Goal: Obtain resource: Download file/media

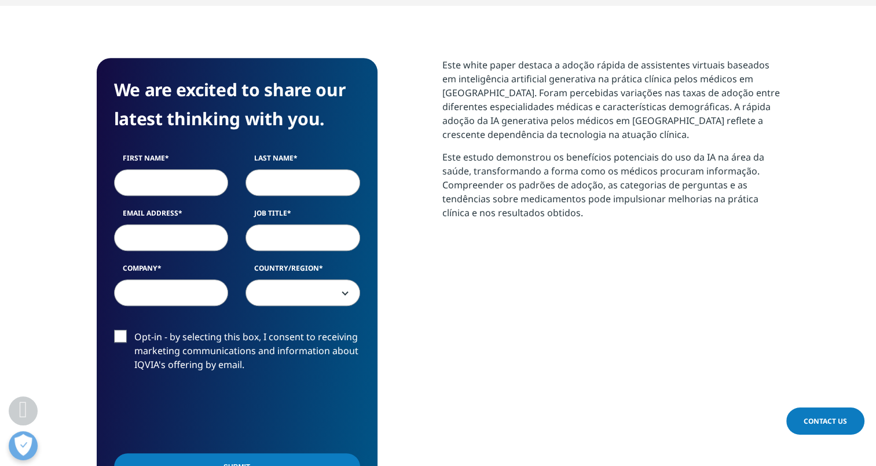
scroll to position [498, 0]
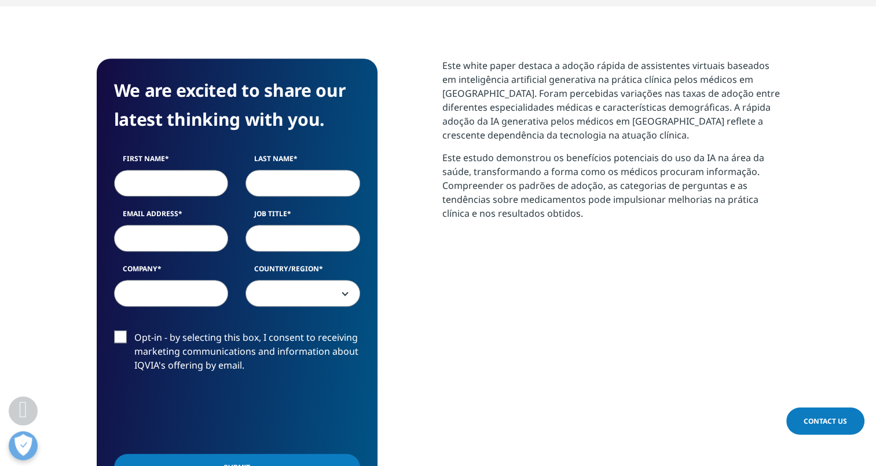
click at [159, 183] on input "First Name" at bounding box center [171, 183] width 115 height 27
type input "[PERSON_NAME]"
type input "Pinto"
type input "[PERSON_NAME][EMAIL_ADDRESS][PERSON_NAME][DOMAIN_NAME]"
type input "ANF"
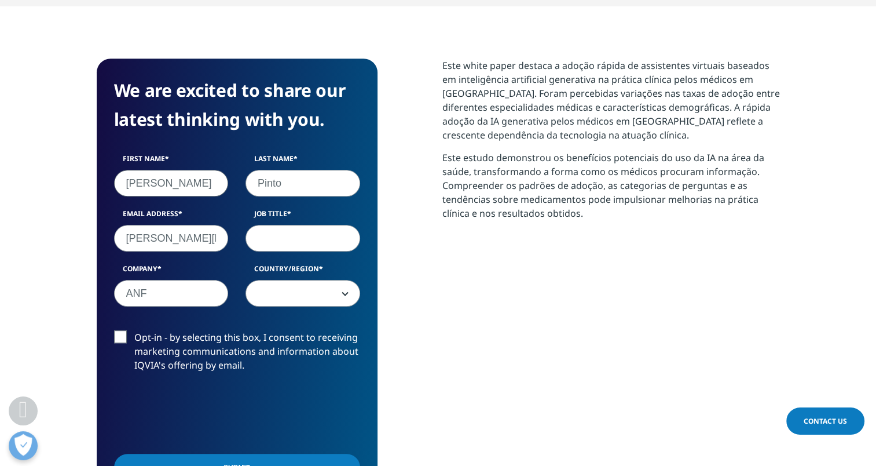
select select "[GEOGRAPHIC_DATA]"
click at [296, 243] on input "Job Title" at bounding box center [303, 238] width 115 height 27
type input "pharmacist"
click at [118, 336] on label "Opt-in - by selecting this box, I consent to receiving marketing communications…" at bounding box center [237, 354] width 246 height 48
click at [134, 330] on input "Opt-in - by selecting this box, I consent to receiving marketing communications…" at bounding box center [134, 330] width 0 height 0
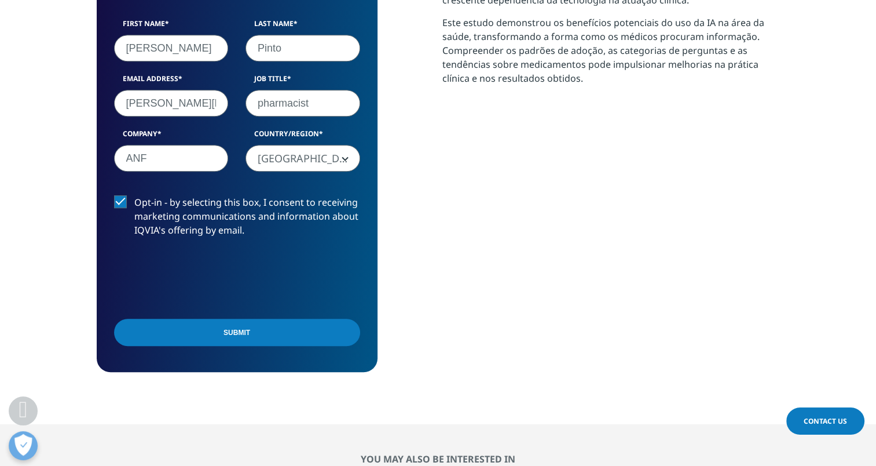
scroll to position [632, 0]
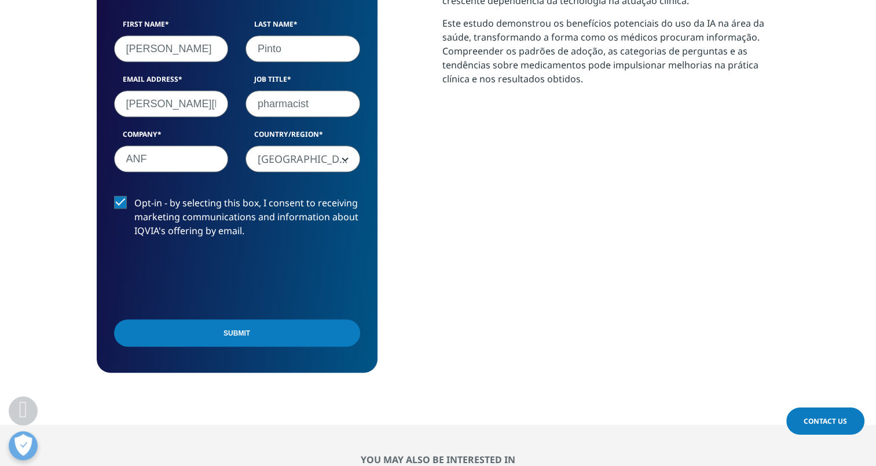
click at [263, 337] on input "Submit" at bounding box center [237, 332] width 246 height 27
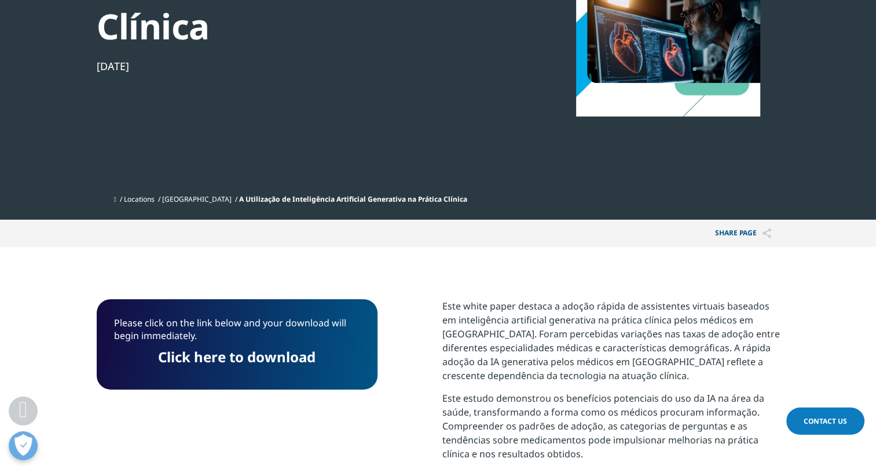
scroll to position [343, 0]
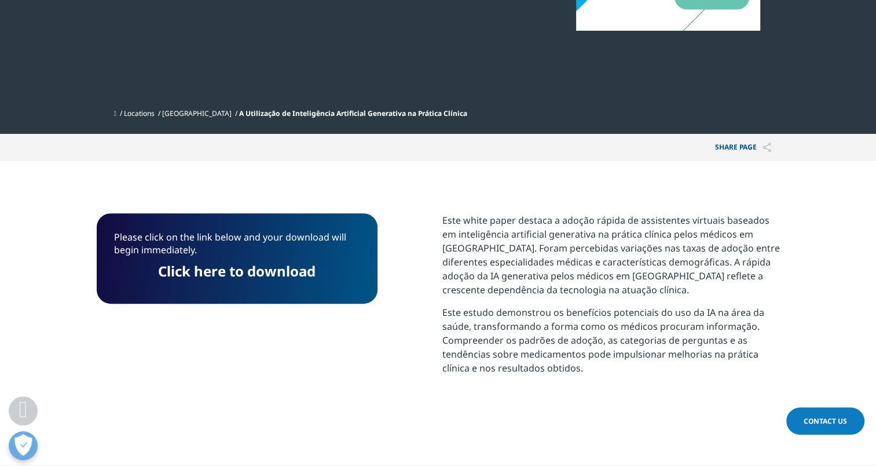
click at [248, 276] on link "Click here to download" at bounding box center [237, 270] width 158 height 19
